Goal: Communication & Community: Answer question/provide support

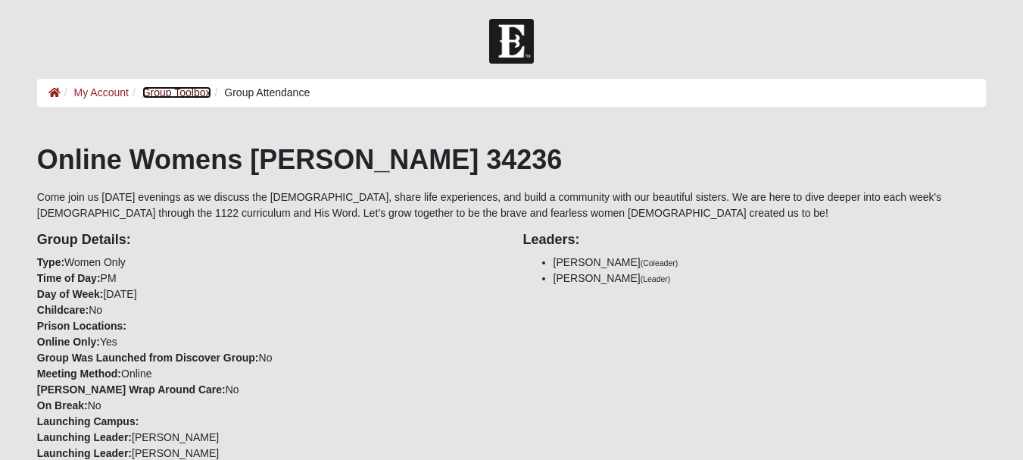
click at [185, 92] on link "Group Toolbox" at bounding box center [176, 92] width 69 height 12
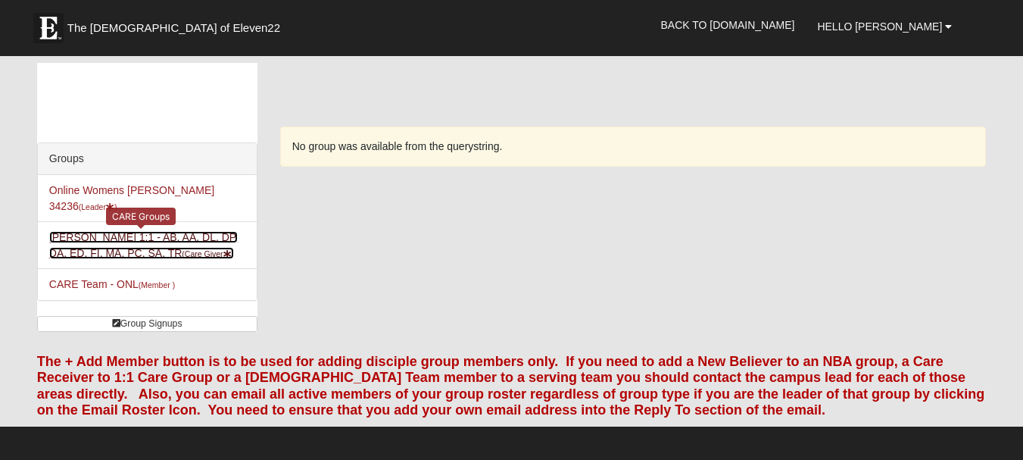
click at [107, 231] on link "Heidi Preddy 1:1 - AB, AA, DL, DP, DA, ED, FI, MA, PC, SA, TR (Care Giver )" at bounding box center [143, 245] width 189 height 28
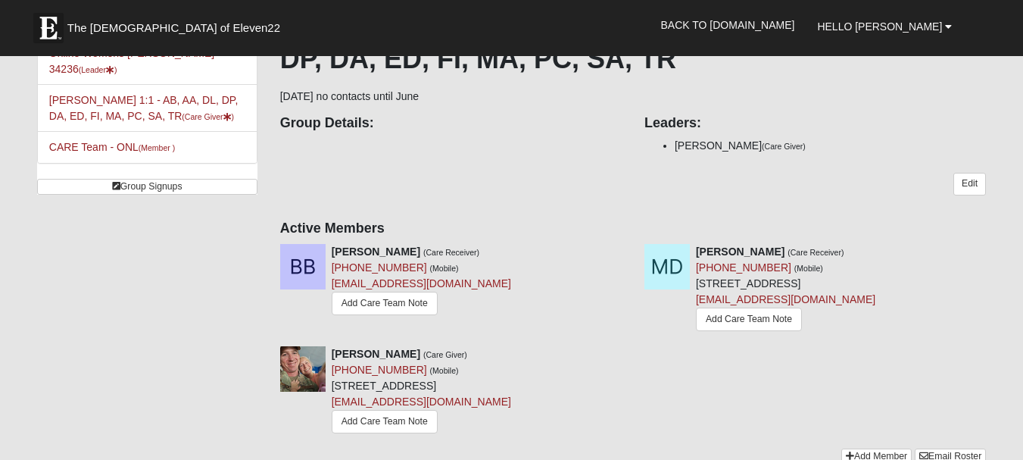
scroll to position [151, 0]
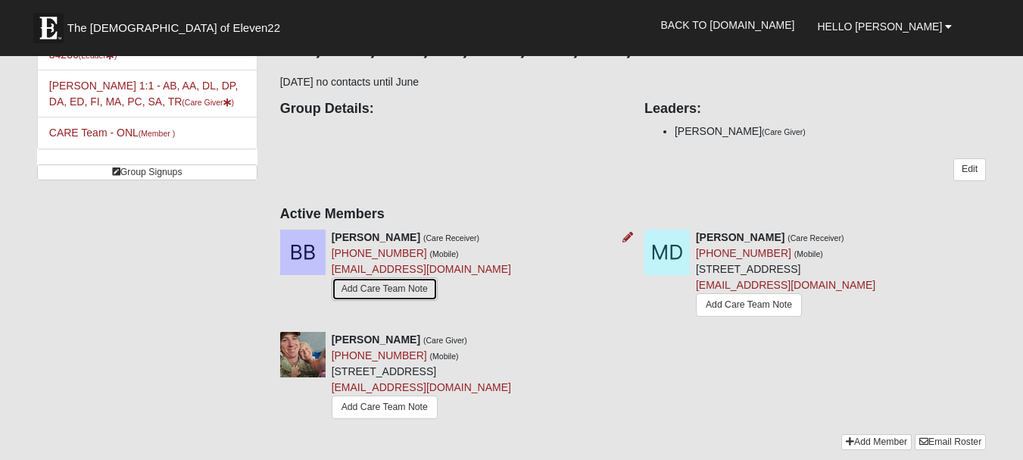
click at [413, 292] on link "Add Care Team Note" at bounding box center [385, 288] width 106 height 23
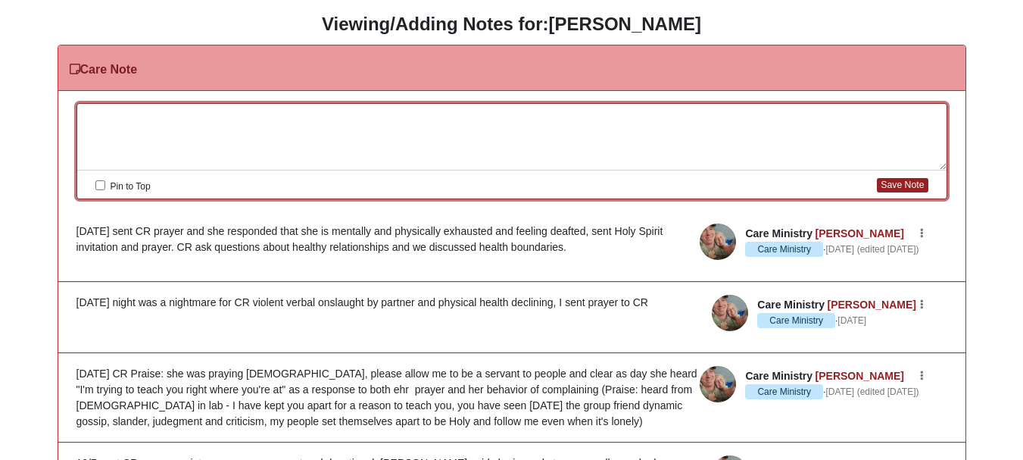
click at [264, 114] on div at bounding box center [511, 137] width 869 height 67
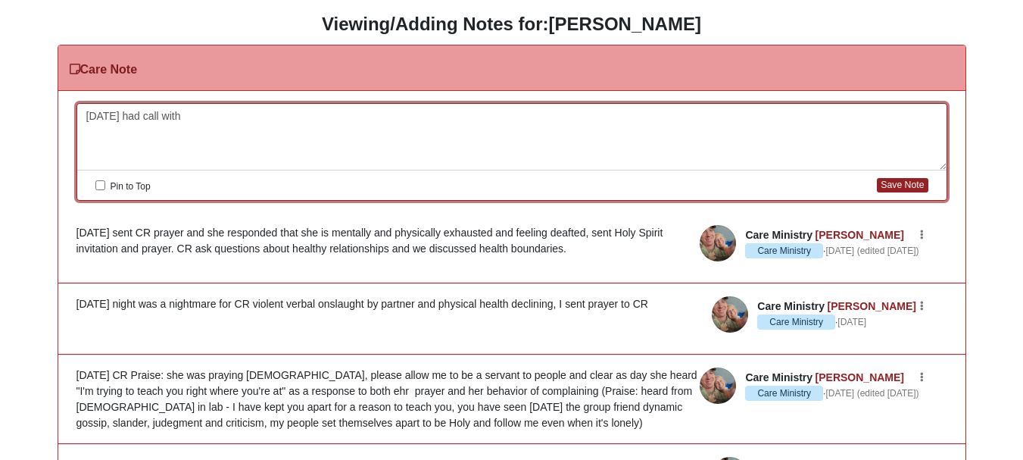
click at [150, 112] on div "10/14/25 had call with" at bounding box center [511, 137] width 869 height 67
click at [222, 112] on div "10/14/25 had video call with" at bounding box center [511, 137] width 869 height 67
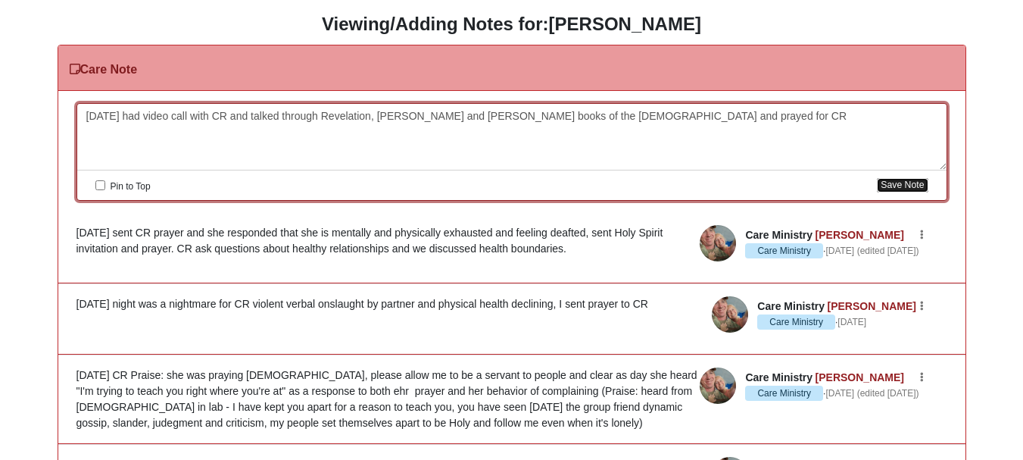
click at [911, 182] on button "Save Note" at bounding box center [902, 185] width 51 height 14
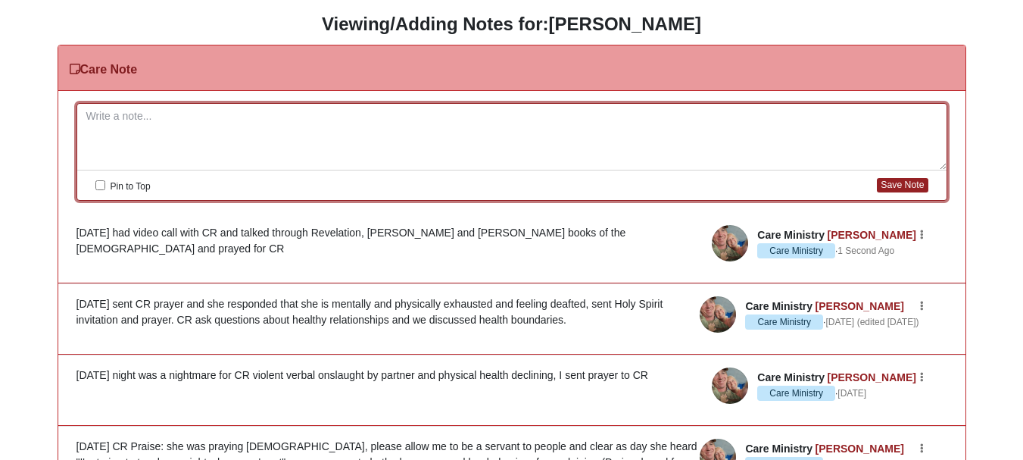
click at [104, 60] on div "Care Note" at bounding box center [511, 67] width 907 height 45
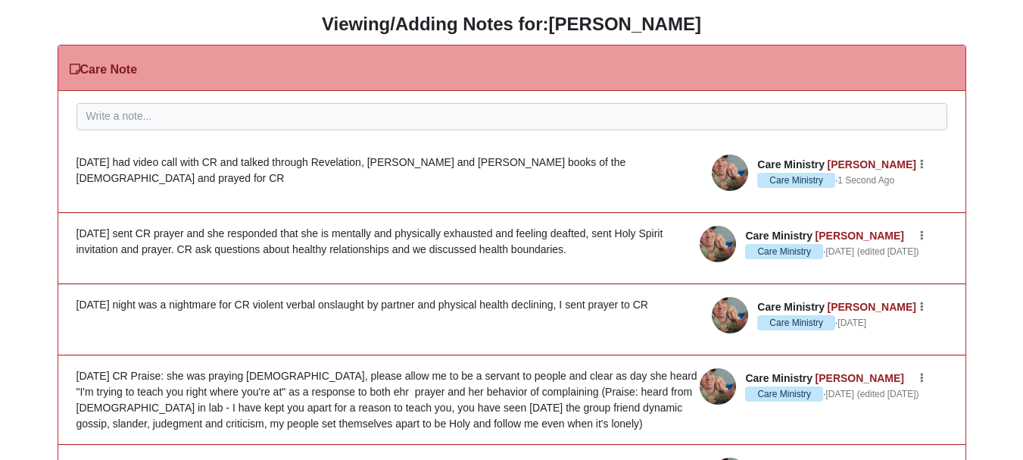
click at [81, 70] on h3 "Care Note" at bounding box center [104, 69] width 68 height 14
click at [366, 26] on h3 "Viewing/Adding Notes for: Barbara Baker" at bounding box center [511, 25] width 1000 height 22
click at [470, 27] on h3 "Viewing/Adding Notes for: Barbara Baker" at bounding box center [511, 25] width 1000 height 22
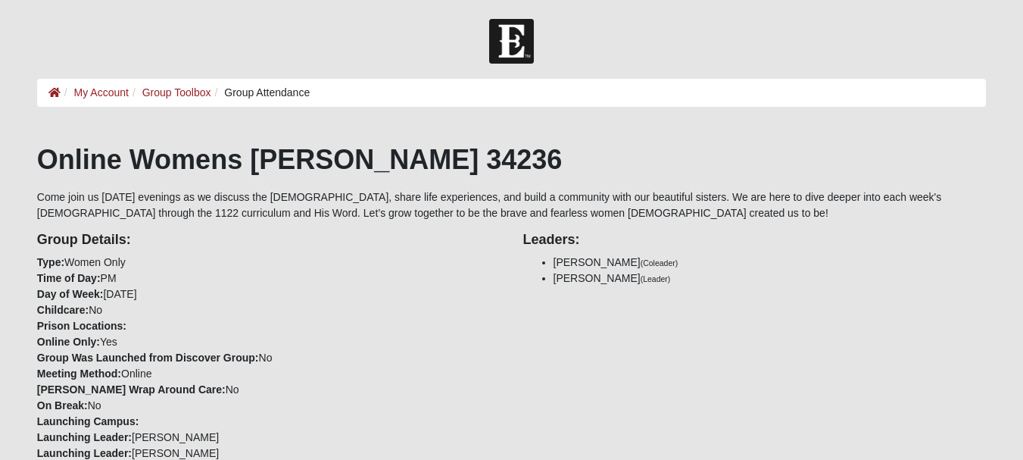
click at [174, 86] on li "Group Toolbox" at bounding box center [170, 93] width 83 height 16
click at [176, 92] on link "Group Toolbox" at bounding box center [176, 92] width 69 height 12
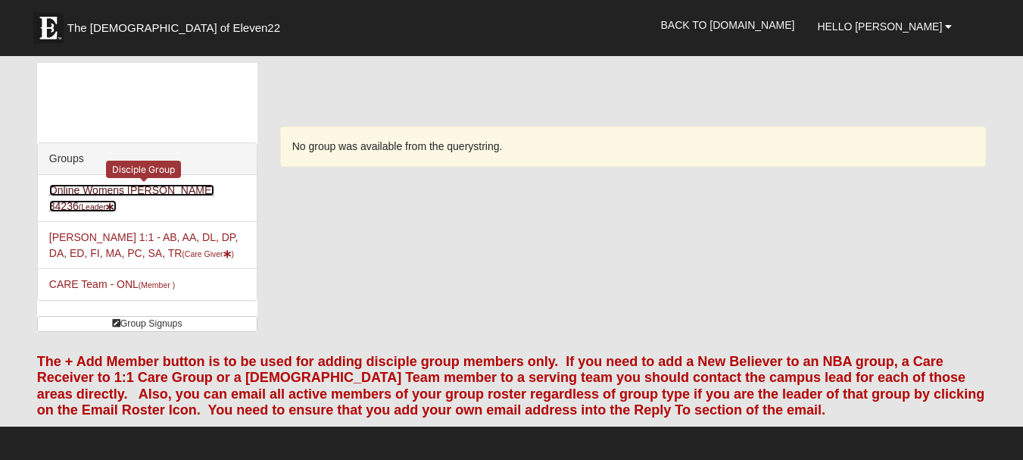
click at [171, 188] on link "Online Womens Preddy 34236 (Leader )" at bounding box center [131, 198] width 165 height 28
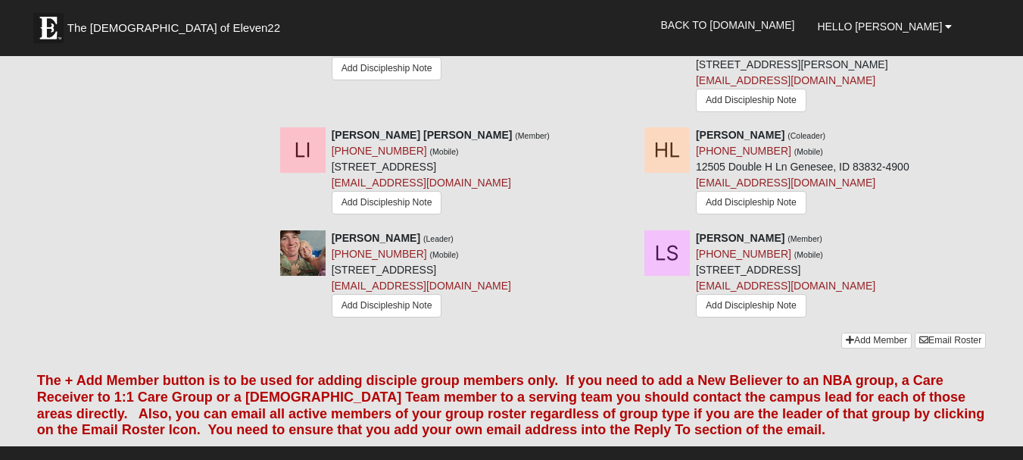
scroll to position [908, 0]
